Goal: Task Accomplishment & Management: Manage account settings

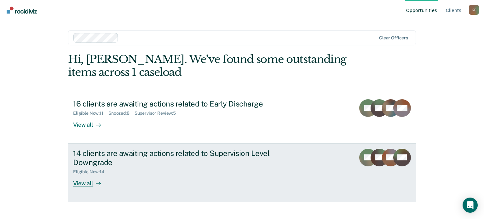
click at [277, 150] on div "14 clients are awaiting actions related to Supervision Level Downgrade" at bounding box center [183, 158] width 221 height 18
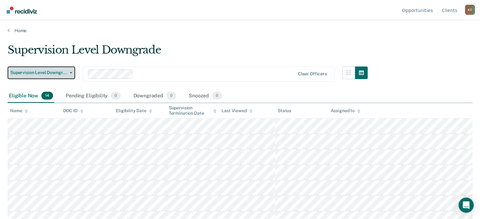
click at [67, 74] on button "Supervision Level Downgrade" at bounding box center [41, 73] width 67 height 13
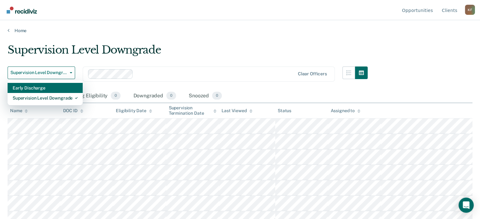
click at [49, 88] on div "Early Discharge" at bounding box center [45, 88] width 65 height 10
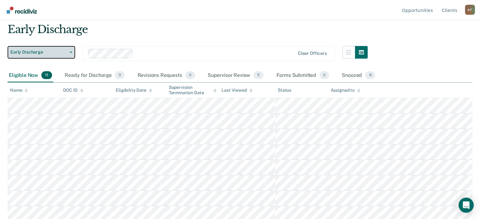
scroll to position [32, 0]
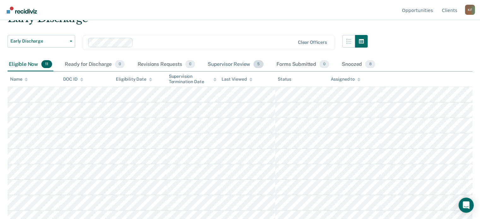
click at [219, 65] on div "Supervisor Review 5" at bounding box center [235, 65] width 59 height 14
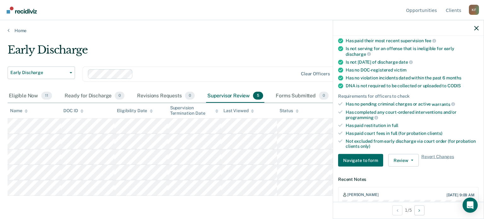
scroll to position [126, 0]
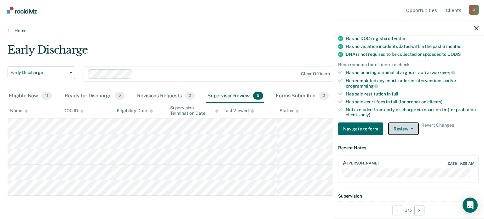
click at [411, 125] on button "Review" at bounding box center [403, 129] width 31 height 13
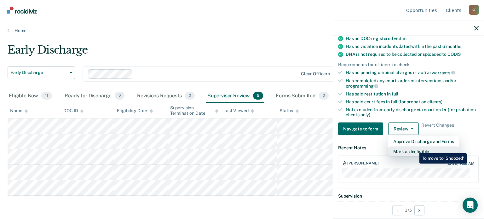
click at [415, 149] on button "Mark as Ineligible" at bounding box center [423, 152] width 71 height 10
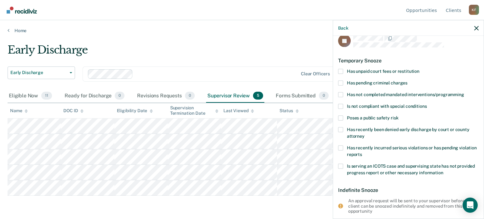
scroll to position [0, 0]
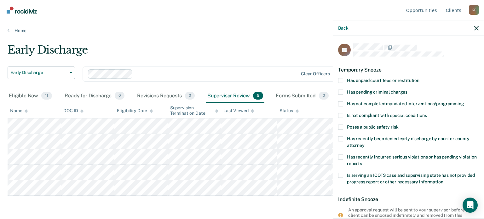
click at [343, 138] on span at bounding box center [340, 138] width 5 height 5
click at [365, 143] on input "Has recently been denied early discharge by court or county attorney" at bounding box center [365, 143] width 0 height 0
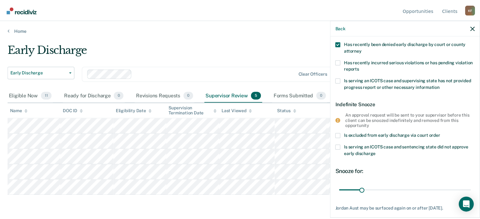
scroll to position [128, 0]
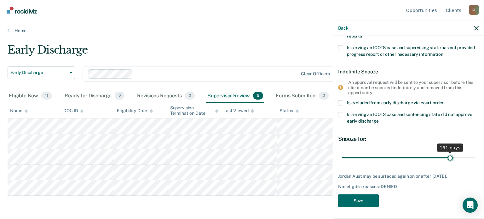
drag, startPoint x: 365, startPoint y: 158, endPoint x: 446, endPoint y: 158, distance: 82.0
type input "151"
click at [446, 158] on input "range" at bounding box center [408, 157] width 133 height 11
click at [359, 198] on button "Save" at bounding box center [358, 201] width 41 height 13
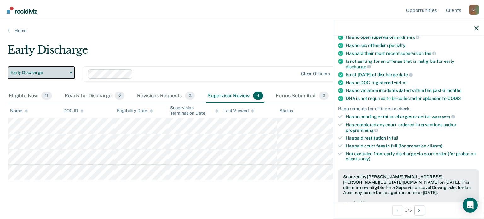
click at [67, 72] on span "Early Discharge" at bounding box center [38, 72] width 57 height 5
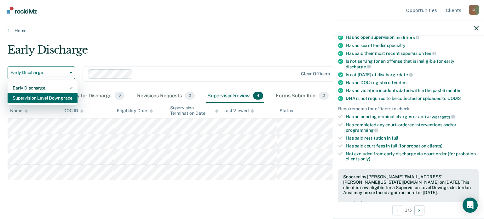
click at [55, 96] on div "Supervision Level Downgrade" at bounding box center [43, 98] width 60 height 10
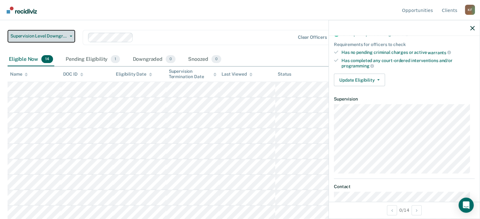
scroll to position [22, 0]
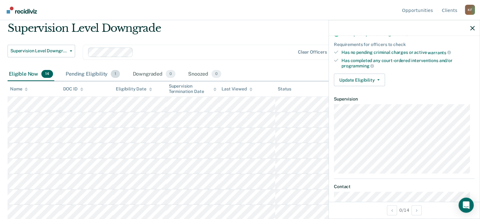
click at [95, 73] on div "Pending Eligibility 1" at bounding box center [92, 74] width 57 height 14
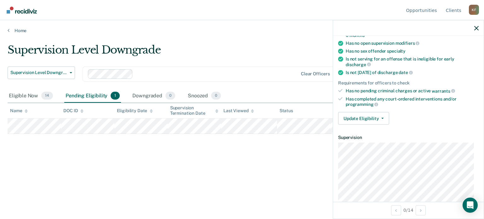
scroll to position [96, 0]
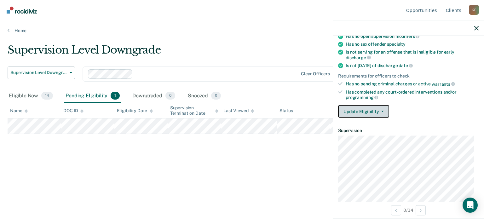
click at [382, 111] on icon "button" at bounding box center [383, 111] width 3 height 1
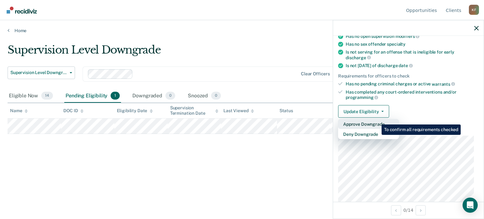
click at [377, 120] on button "Approve Downgrade" at bounding box center [368, 124] width 61 height 10
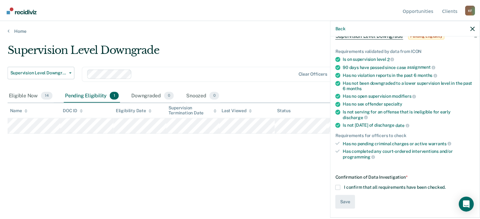
scroll to position [33, 0]
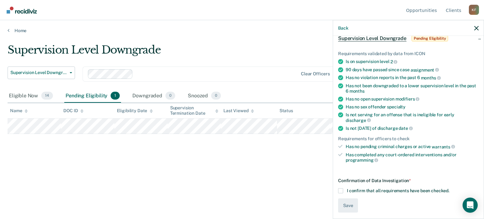
click at [340, 188] on span at bounding box center [340, 190] width 5 height 5
click at [450, 188] on input "I confirm that all requirements have been checked." at bounding box center [450, 188] width 0 height 0
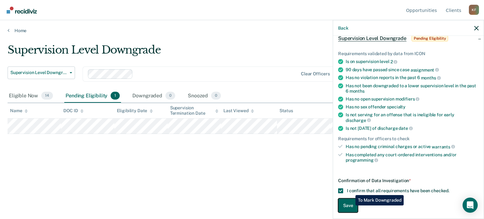
click at [351, 206] on button "Save" at bounding box center [348, 205] width 20 height 14
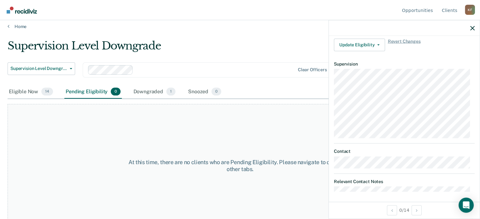
scroll to position [0, 0]
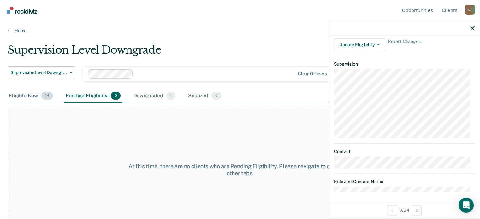
click at [23, 94] on div "Eligible Now 14" at bounding box center [31, 96] width 47 height 14
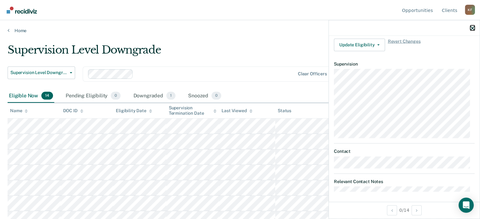
click at [472, 27] on icon "button" at bounding box center [472, 28] width 4 height 4
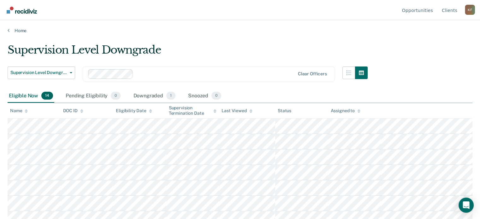
click at [10, 9] on img "Go to Recidiviz Home" at bounding box center [22, 10] width 30 height 7
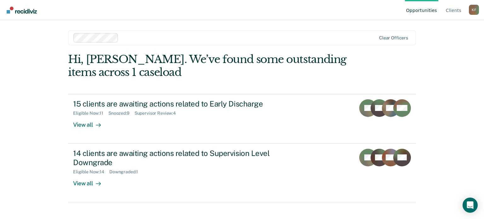
click at [472, 10] on div "K F" at bounding box center [474, 10] width 10 height 10
click at [445, 48] on link "Log Out" at bounding box center [449, 49] width 41 height 5
